Goal: Task Accomplishment & Management: Use online tool/utility

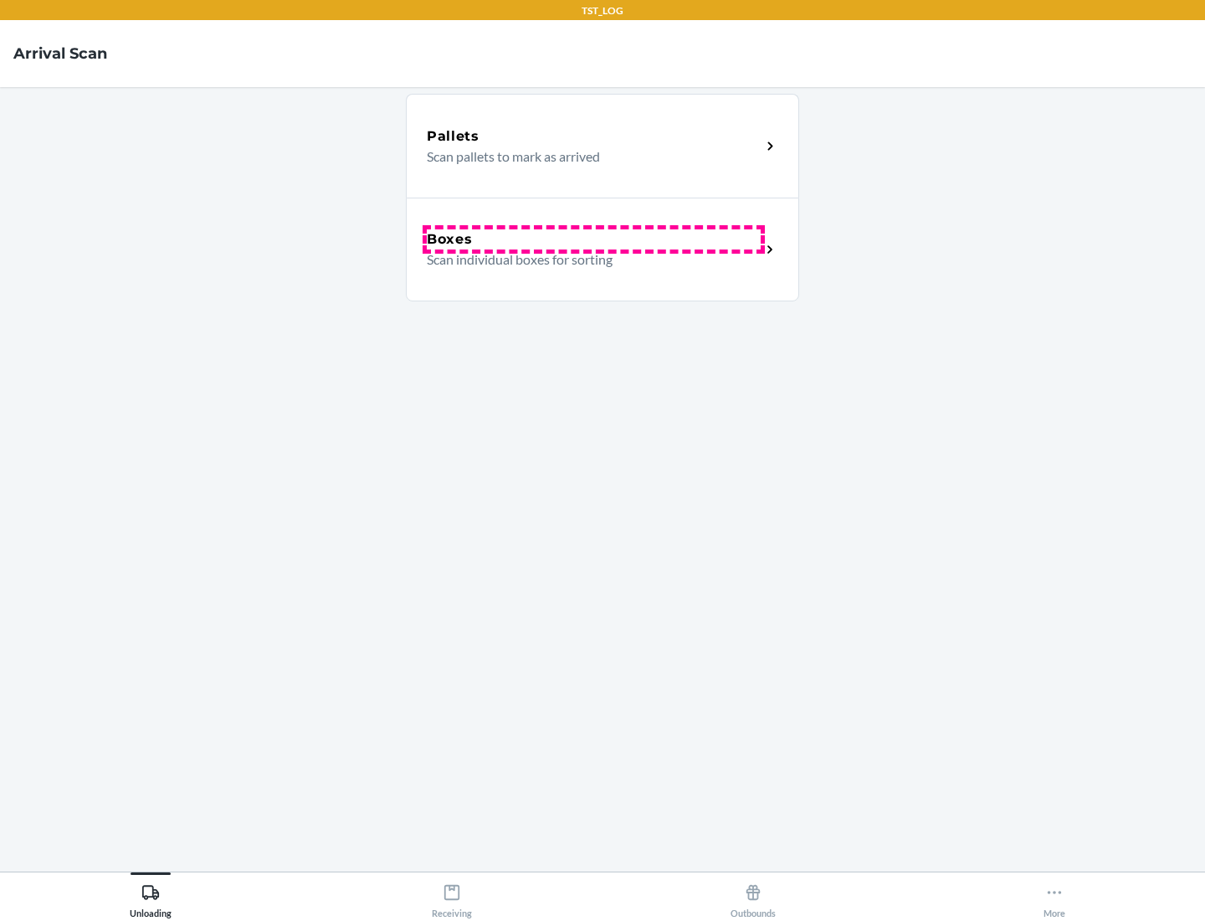
click at [593, 239] on div "Boxes" at bounding box center [594, 239] width 334 height 20
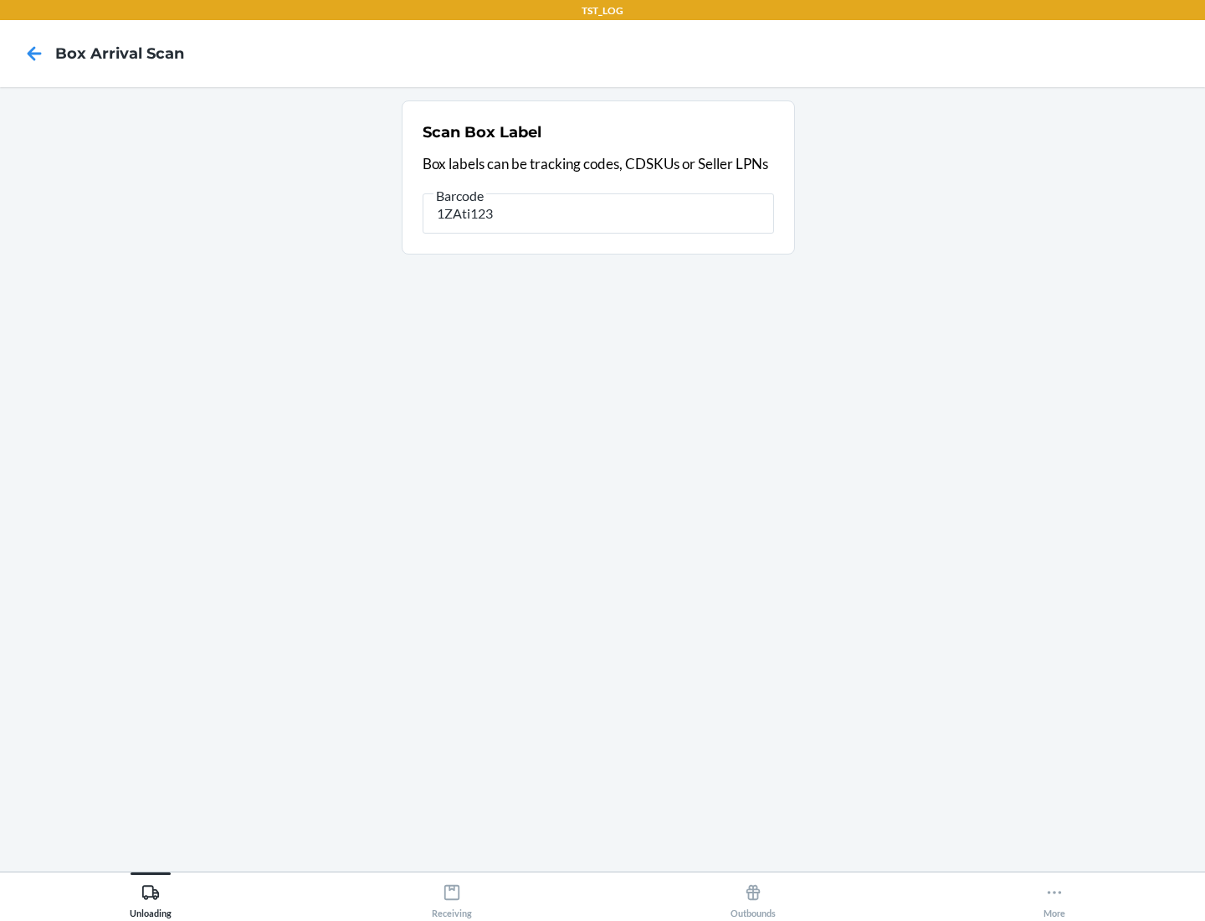
type input "1ZAti123"
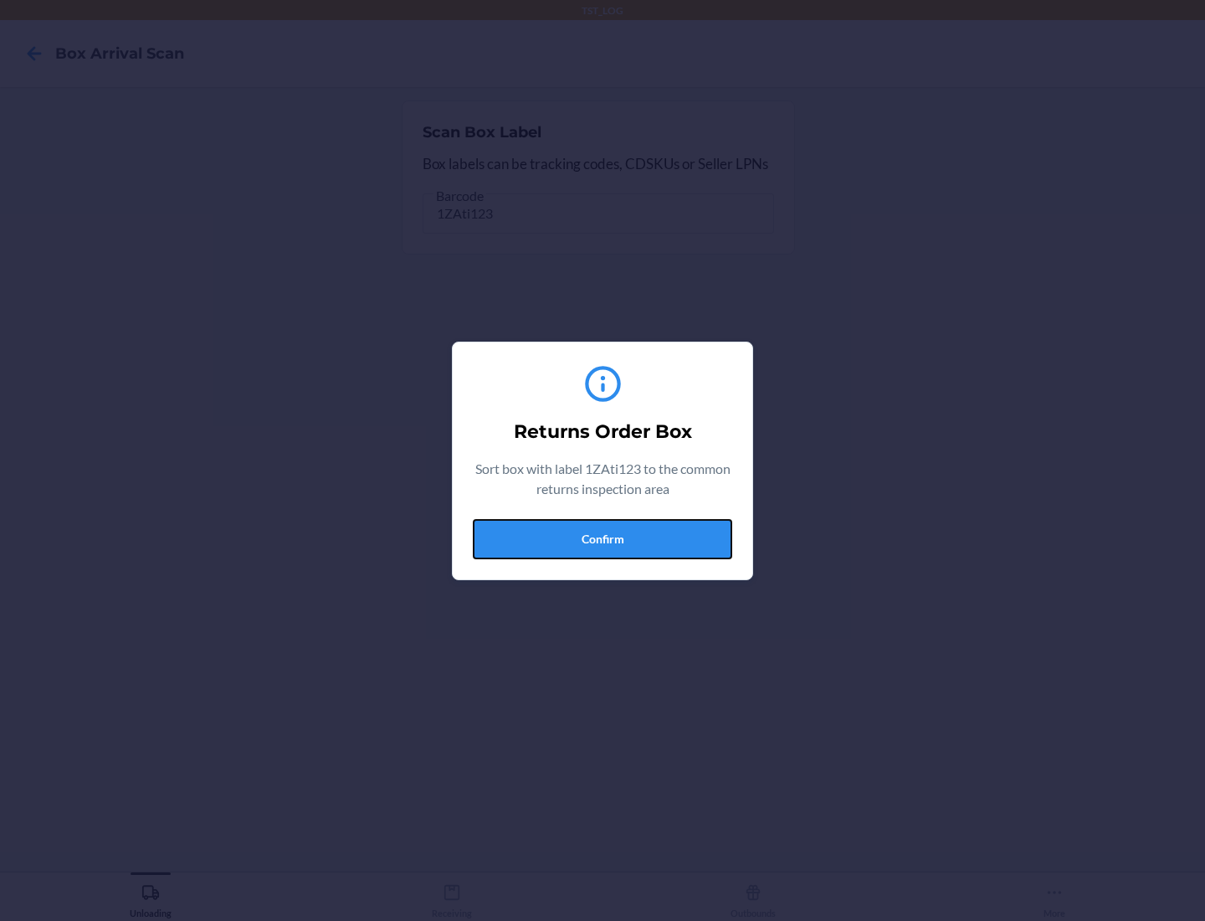
click at [603, 538] on button "Confirm" at bounding box center [602, 539] width 259 height 40
